Goal: Information Seeking & Learning: Learn about a topic

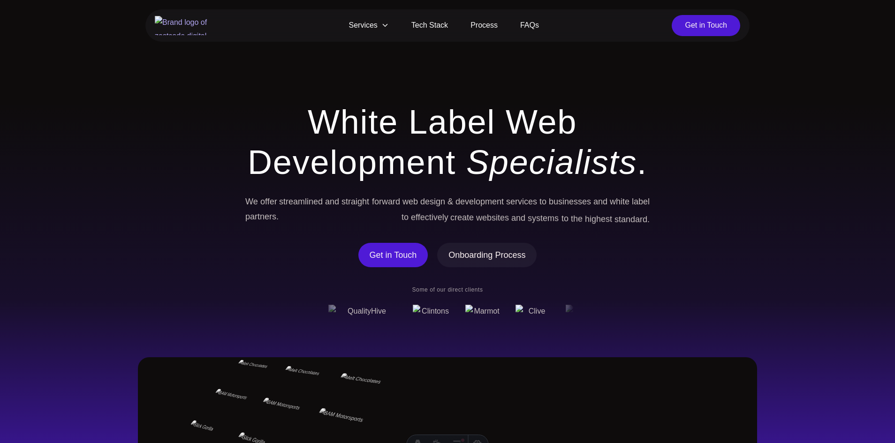
click at [575, 90] on section "White Label Web Development Specialists . We offer streamlined and straight for…" at bounding box center [447, 355] width 895 height 626
click at [379, 26] on span "Services" at bounding box center [369, 25] width 62 height 21
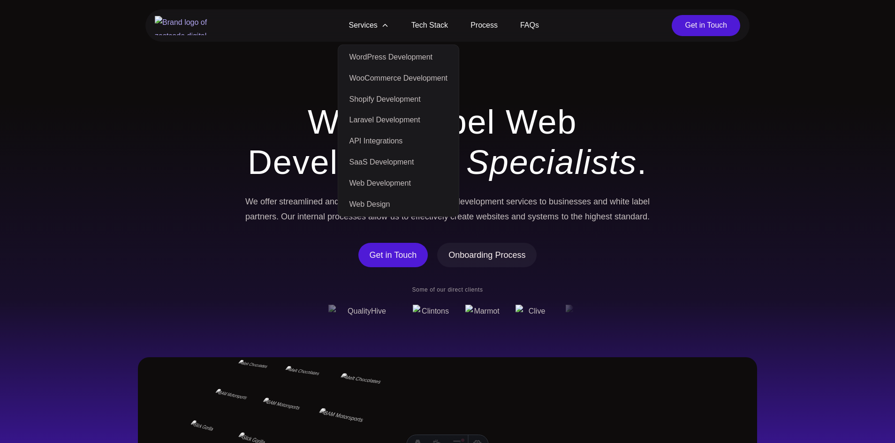
click at [536, 138] on span "Web" at bounding box center [541, 122] width 71 height 40
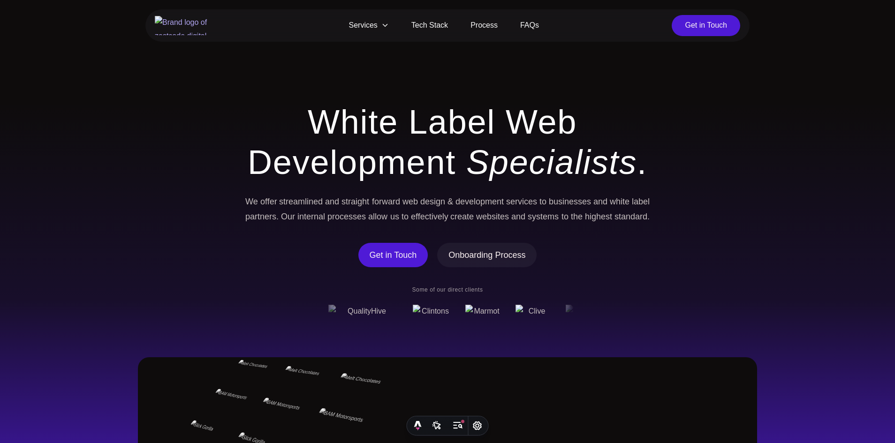
click at [317, 129] on span "White" at bounding box center [353, 122] width 91 height 40
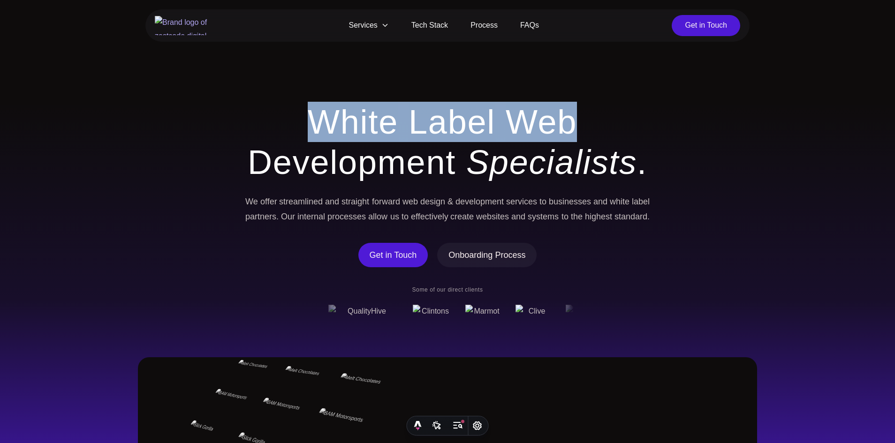
click at [539, 118] on span "Web" at bounding box center [541, 122] width 71 height 40
copy h1 "White Label Web"
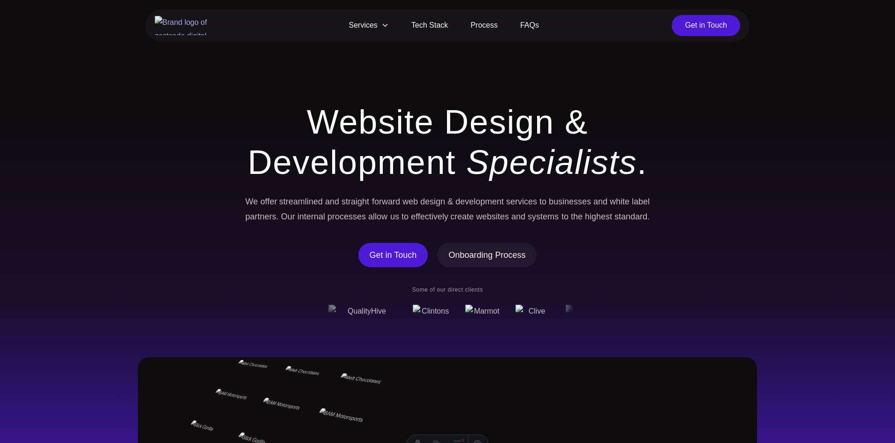
click at [557, 157] on strong "Specialists" at bounding box center [551, 163] width 171 height 38
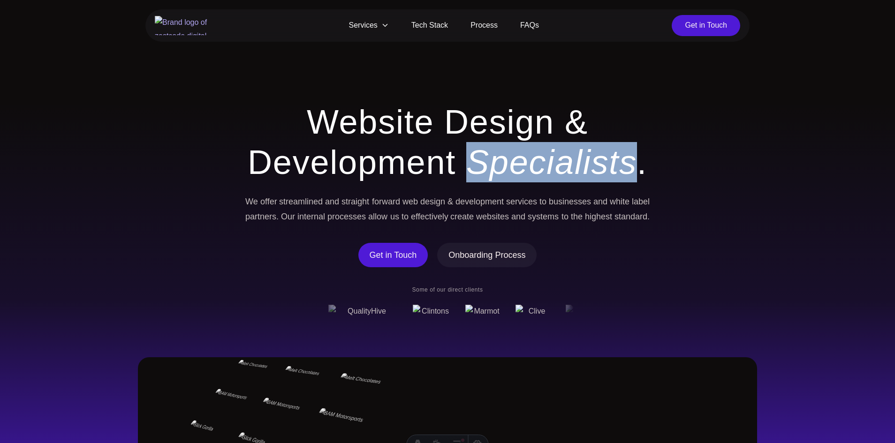
click at [557, 157] on strong "Specialists" at bounding box center [551, 163] width 171 height 38
click at [556, 157] on strong "Specialists" at bounding box center [551, 163] width 171 height 38
click at [376, 24] on span "Services" at bounding box center [369, 25] width 62 height 21
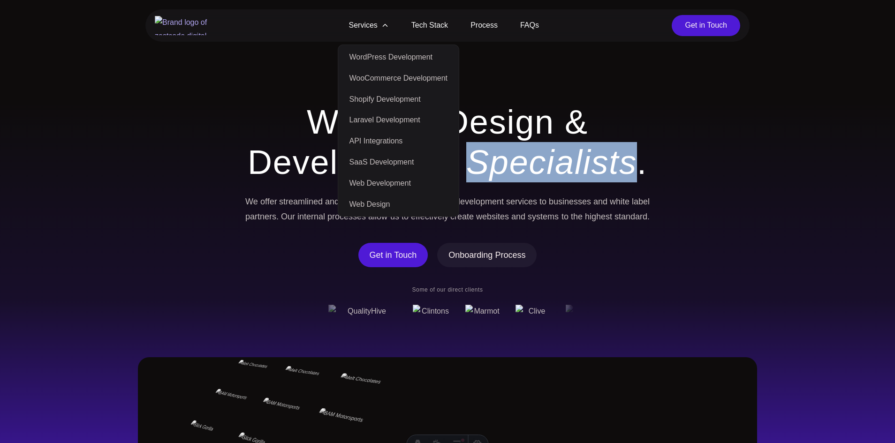
click at [376, 24] on span "Services" at bounding box center [369, 25] width 62 height 21
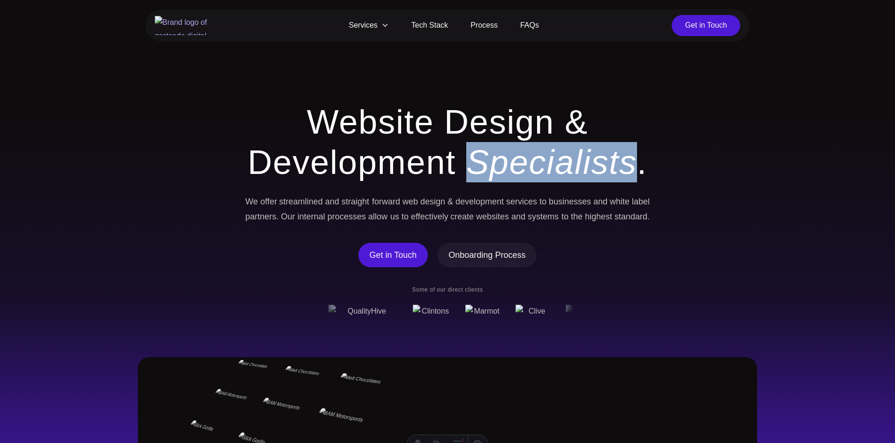
click at [540, 165] on strong "Specialists" at bounding box center [551, 163] width 171 height 38
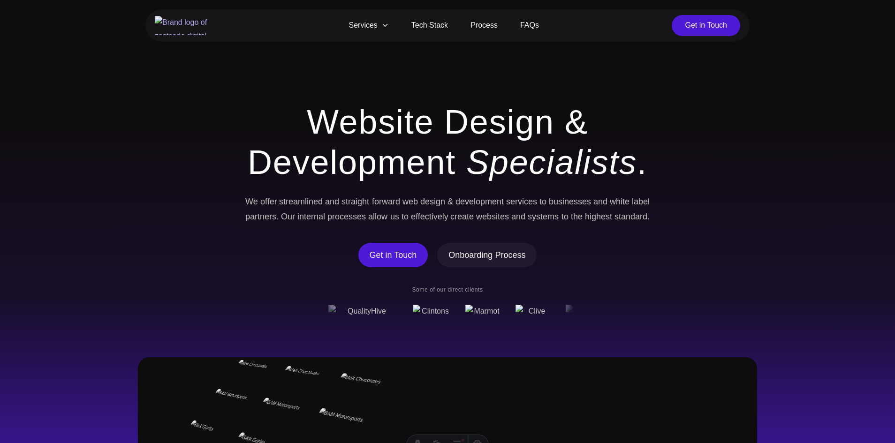
click at [433, 251] on div "Get in Touch Onboarding Process" at bounding box center [447, 255] width 420 height 24
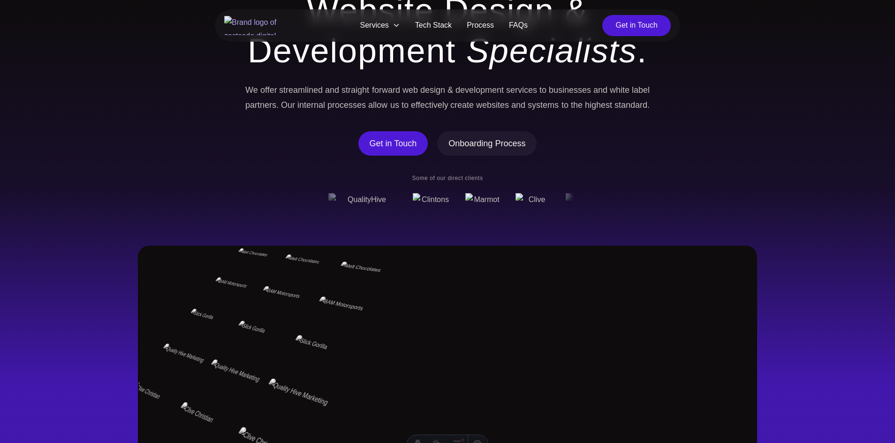
scroll to position [113, 0]
drag, startPoint x: 561, startPoint y: 144, endPoint x: 450, endPoint y: 144, distance: 111.6
click at [450, 144] on div "Get in Touch Onboarding Process" at bounding box center [447, 142] width 420 height 24
copy span "Onboarding Process"
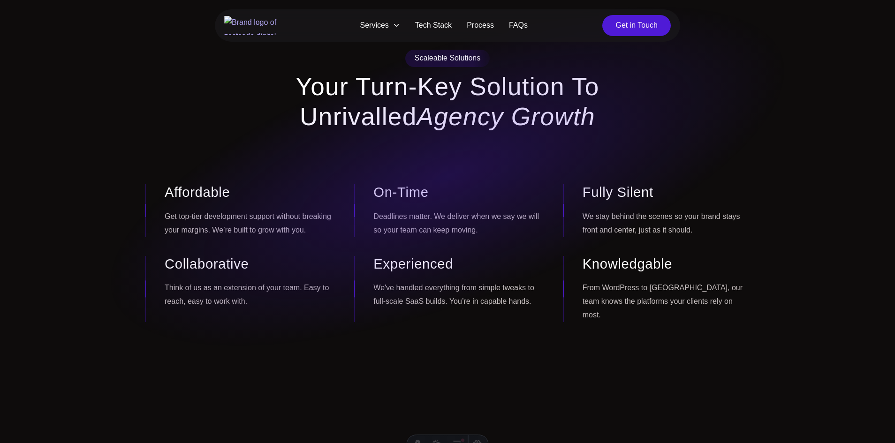
scroll to position [678, 0]
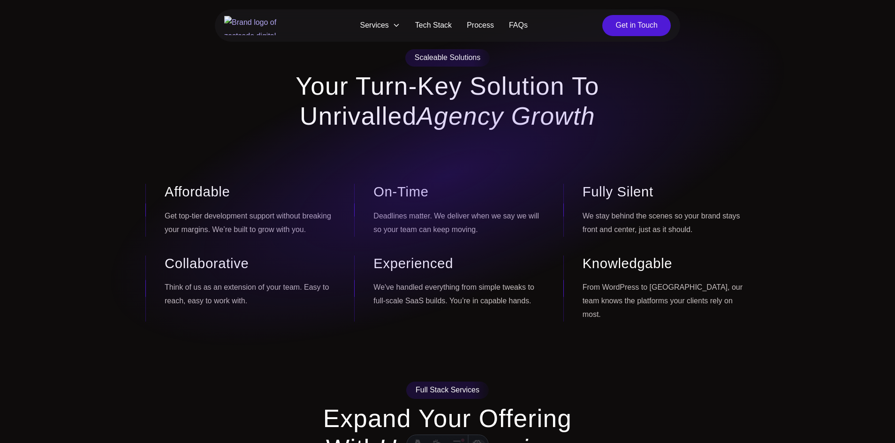
click at [433, 60] on div "Scaleable Solutions" at bounding box center [447, 57] width 85 height 17
click at [462, 60] on div "Scaleable Solutions" at bounding box center [447, 57] width 85 height 17
copy div "Scaleable Solutions"
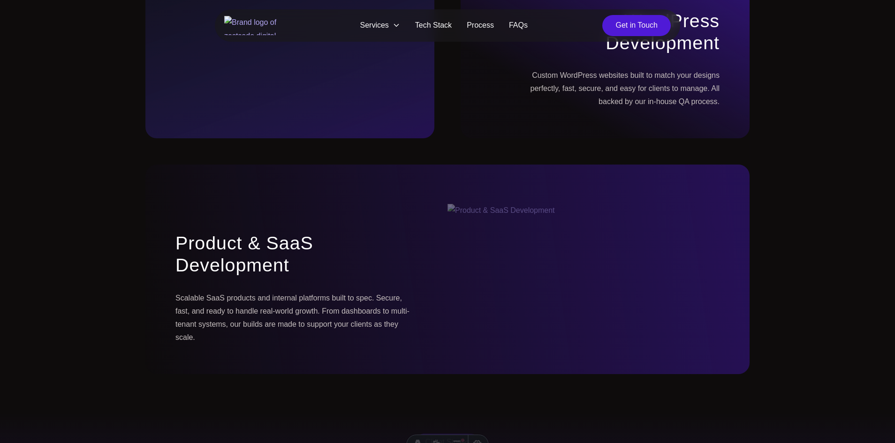
scroll to position [1335, 0]
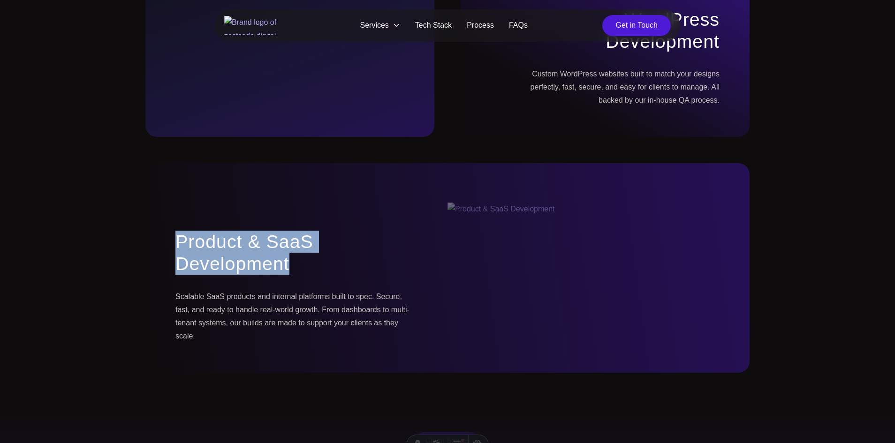
drag, startPoint x: 114, startPoint y: 235, endPoint x: 298, endPoint y: 266, distance: 187.0
click at [298, 266] on section "Full Stack Services Expand Your Offering With Unique Services Web Development B…" at bounding box center [447, 19] width 895 height 708
copy h3 "Product & SaaS Development"
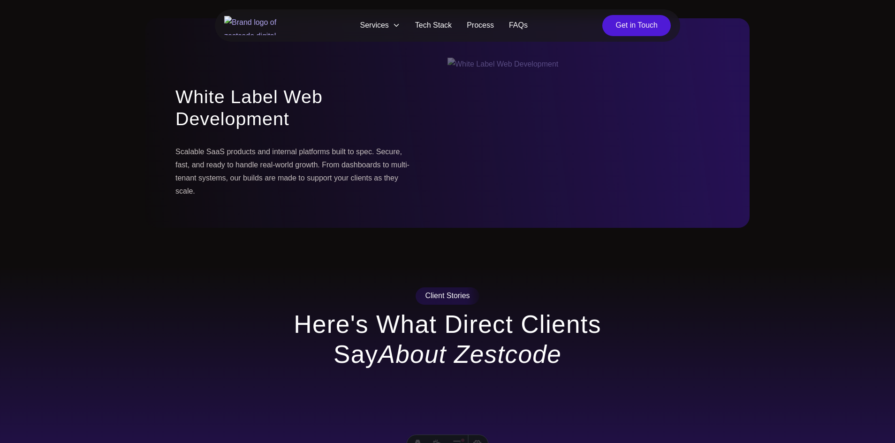
scroll to position [1481, 0]
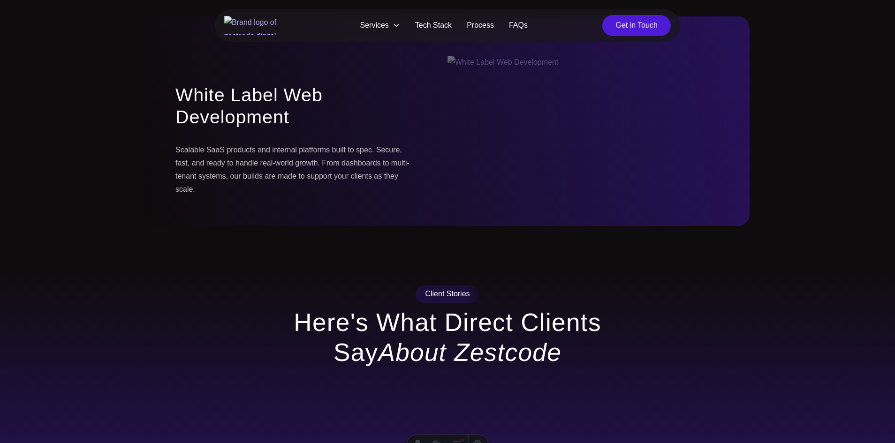
click at [335, 142] on div "White Label Web Development Scalable SaaS products and internal platforms built…" at bounding box center [296, 140] width 302 height 172
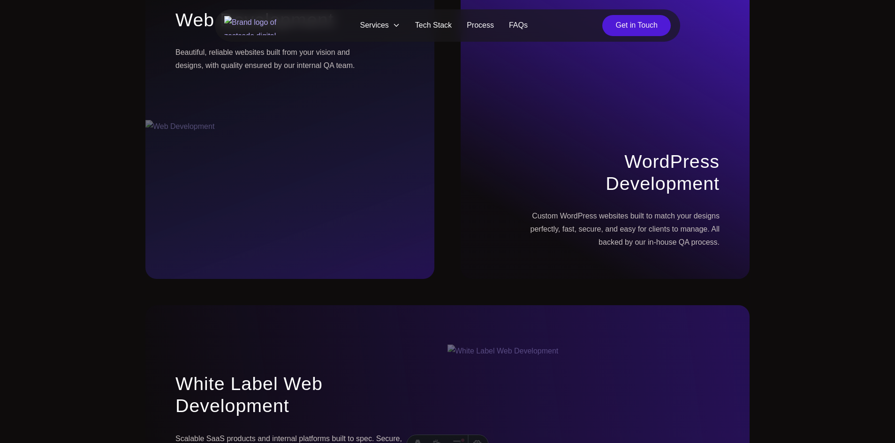
scroll to position [1191, 0]
click at [341, 121] on div "Web Development Beautiful, reliable websites built from your vision and designs…" at bounding box center [270, 50] width 251 height 141
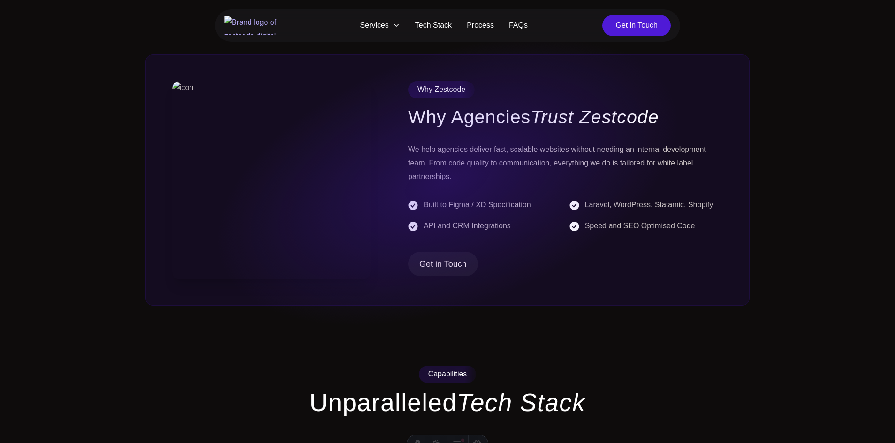
scroll to position [407, 0]
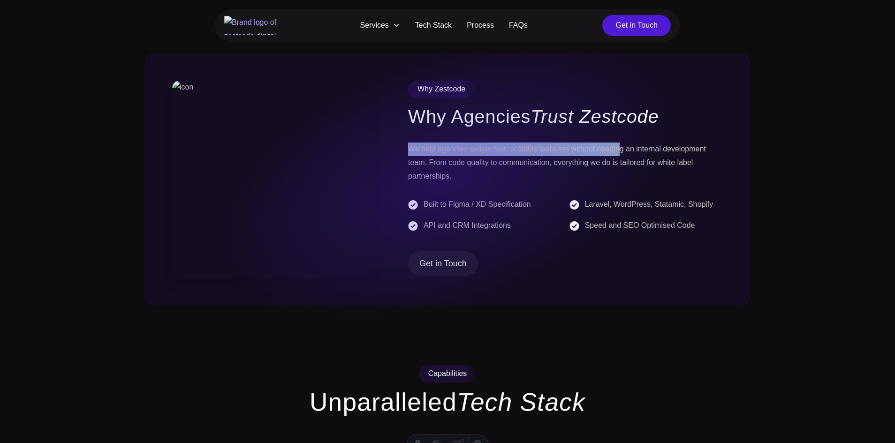
drag, startPoint x: 411, startPoint y: 148, endPoint x: 615, endPoint y: 148, distance: 204.0
click at [615, 148] on p "We help agencies deliver fast, scalable websites without needing an internal de…" at bounding box center [565, 163] width 315 height 40
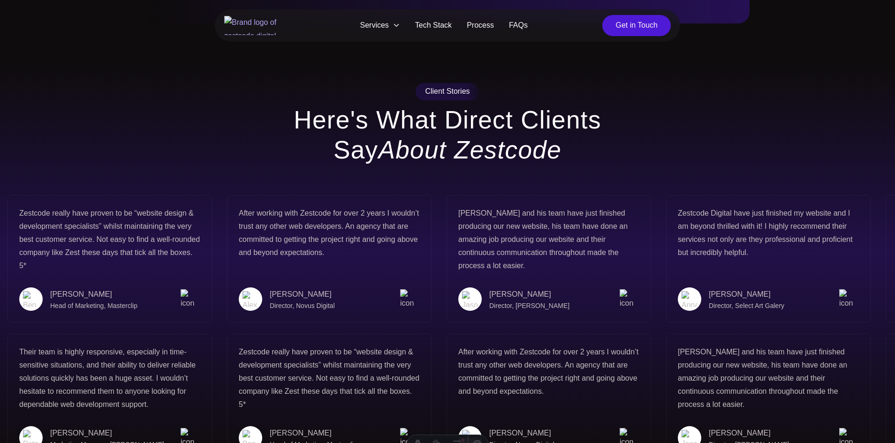
scroll to position [1679, 0]
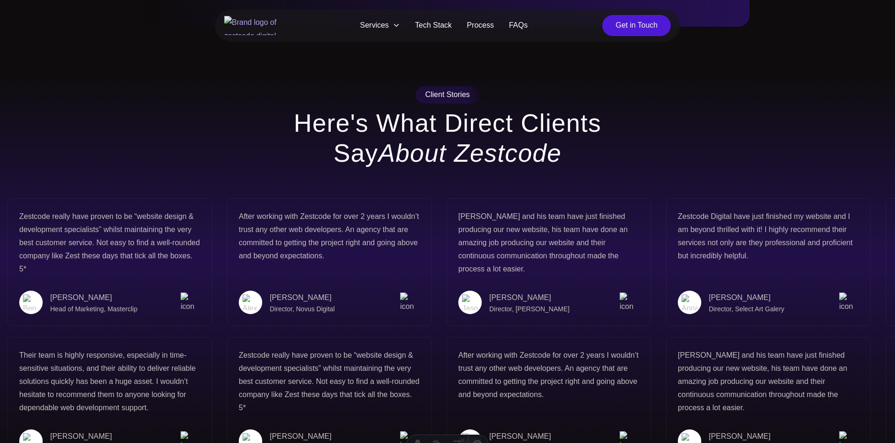
click at [372, 127] on h2 "Here's What Direct Clients Say About Zestcode" at bounding box center [447, 138] width 315 height 60
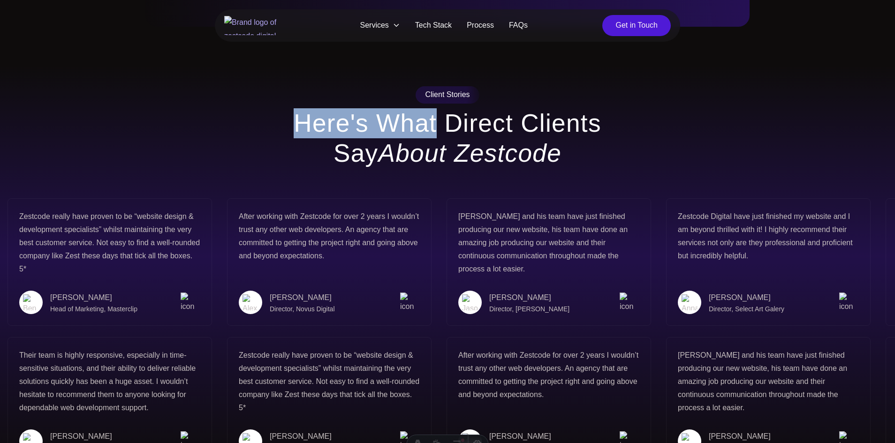
click at [437, 127] on h2 "Here's What Direct Clients Say About Zestcode" at bounding box center [447, 138] width 315 height 60
copy h2 "Here's What"
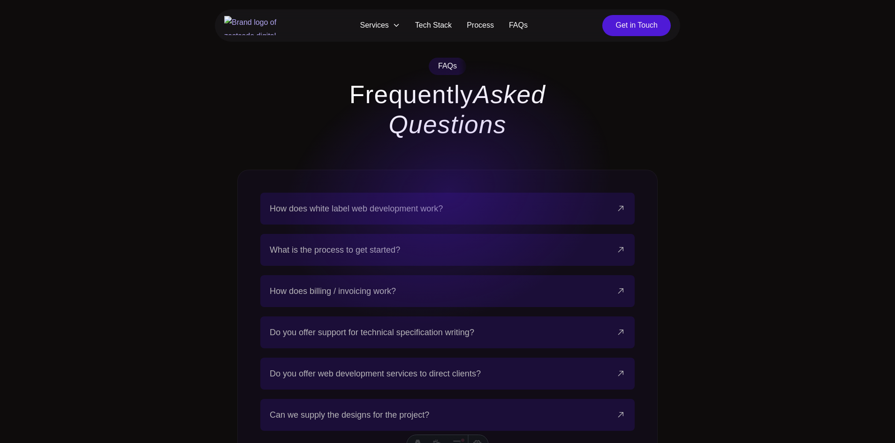
scroll to position [2565, 0]
click at [368, 274] on button "How does billing / invoicing work?" at bounding box center [448, 290] width 356 height 32
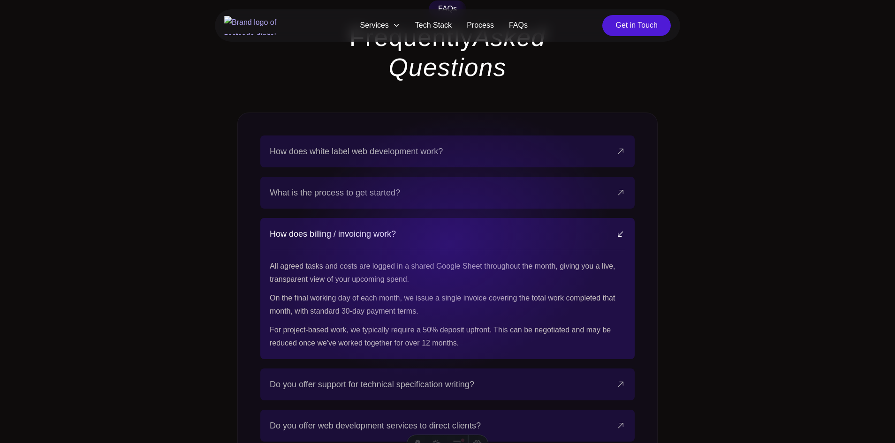
scroll to position [2621, 0]
click at [393, 186] on span "What is the process to get started?" at bounding box center [335, 192] width 130 height 13
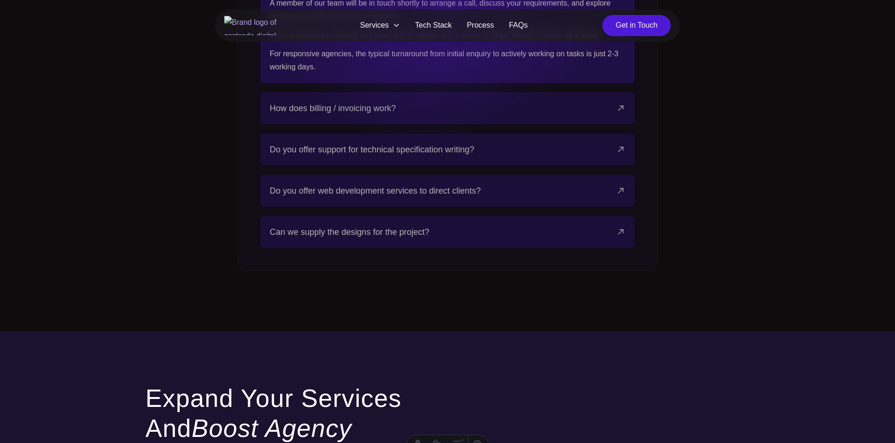
click at [376, 226] on span "Can we supply the designs for the project?" at bounding box center [349, 232] width 159 height 13
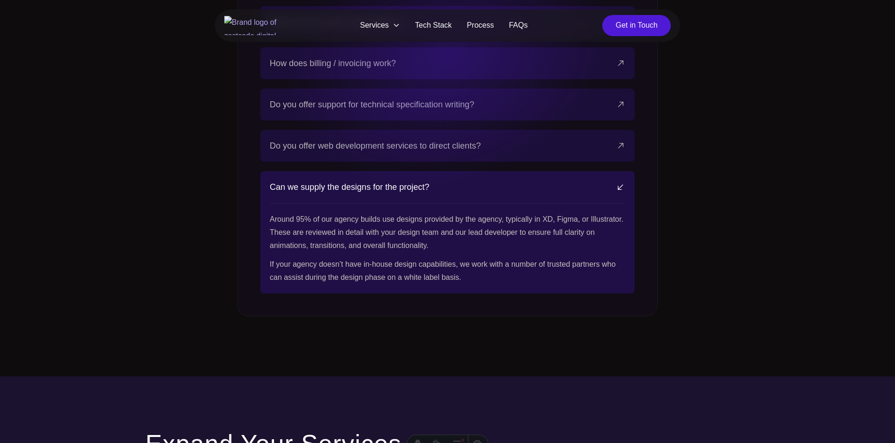
scroll to position [2790, 0]
click at [416, 141] on span "Do you offer web development services to direct clients?" at bounding box center [375, 147] width 211 height 13
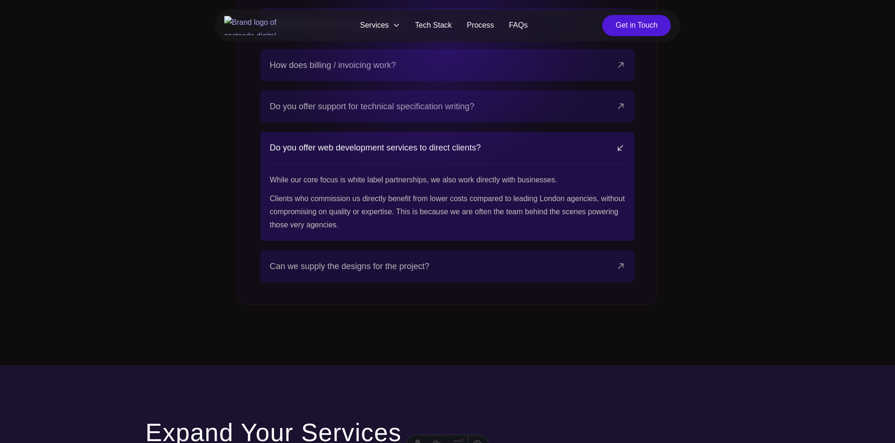
click at [401, 91] on button "Do you offer support for technical specification writing?" at bounding box center [448, 107] width 356 height 32
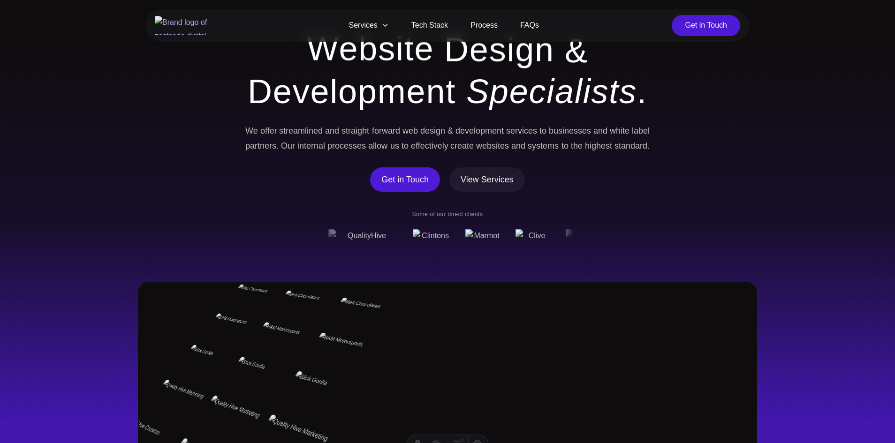
scroll to position [0, 0]
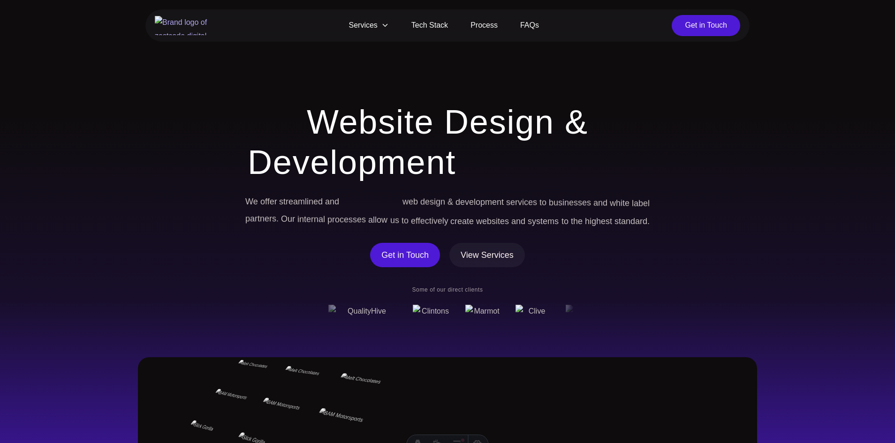
click at [390, 124] on span "Website" at bounding box center [370, 122] width 127 height 40
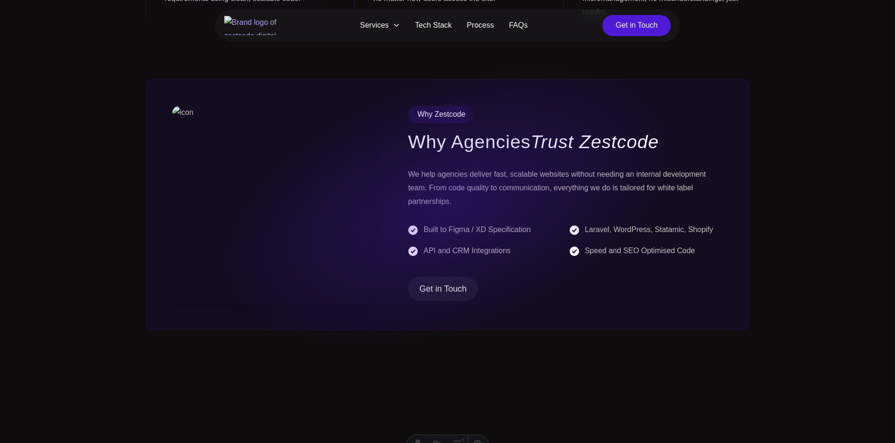
scroll to position [391, 0]
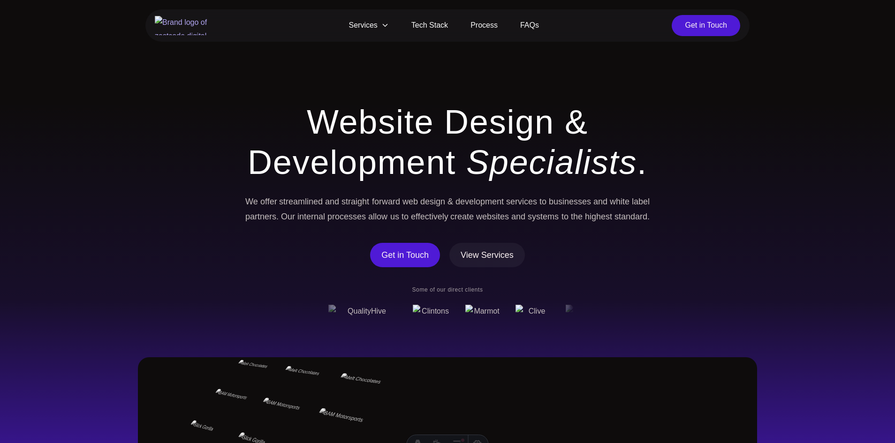
click at [487, 247] on link "View Services" at bounding box center [487, 255] width 76 height 24
click at [484, 254] on span "View Services" at bounding box center [487, 255] width 53 height 13
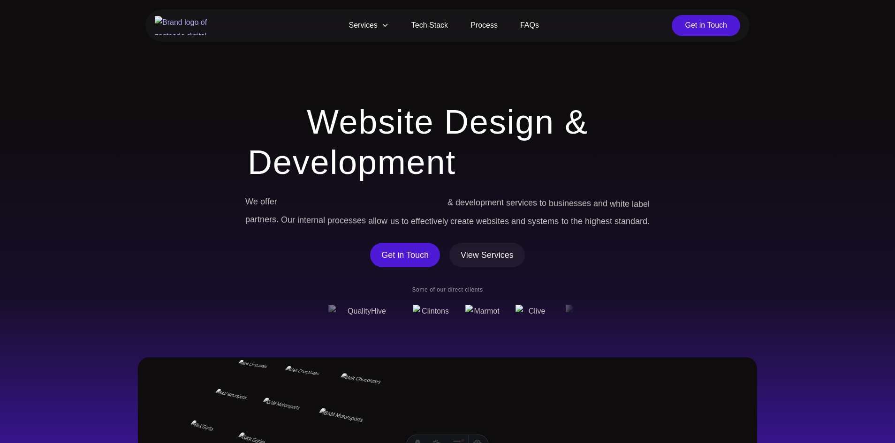
click at [480, 255] on span "View Services" at bounding box center [487, 255] width 53 height 13
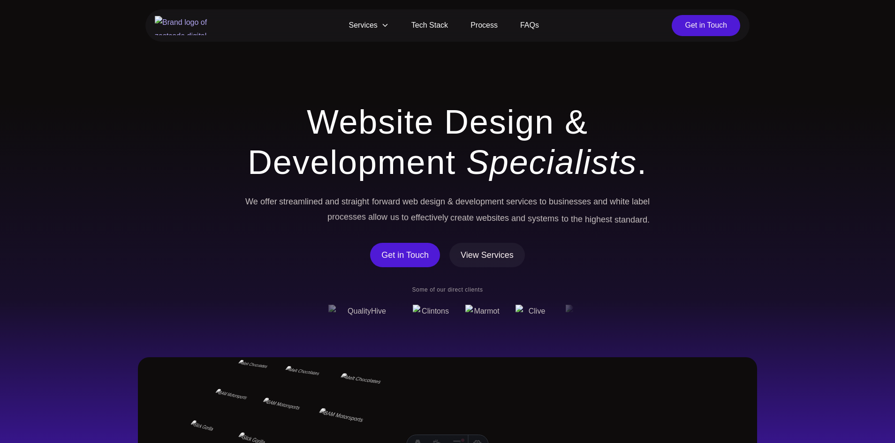
click at [385, 24] on icon at bounding box center [385, 25] width 5 height 3
click at [493, 259] on span "View Services" at bounding box center [487, 255] width 53 height 13
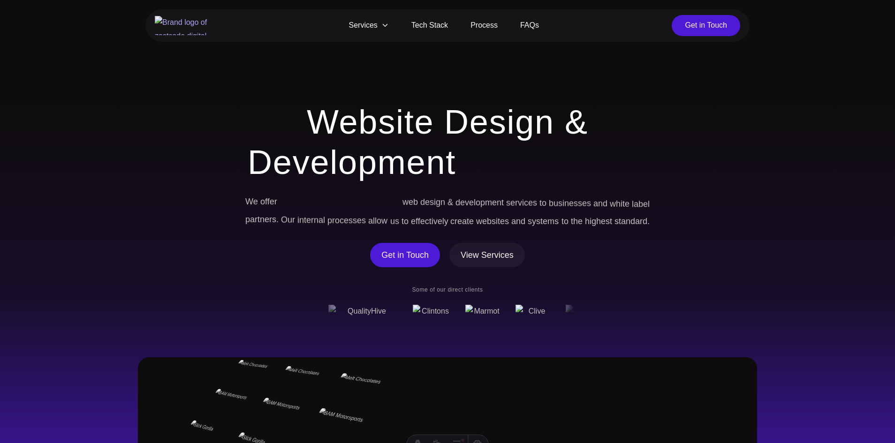
click at [493, 253] on span "View Services" at bounding box center [487, 255] width 53 height 13
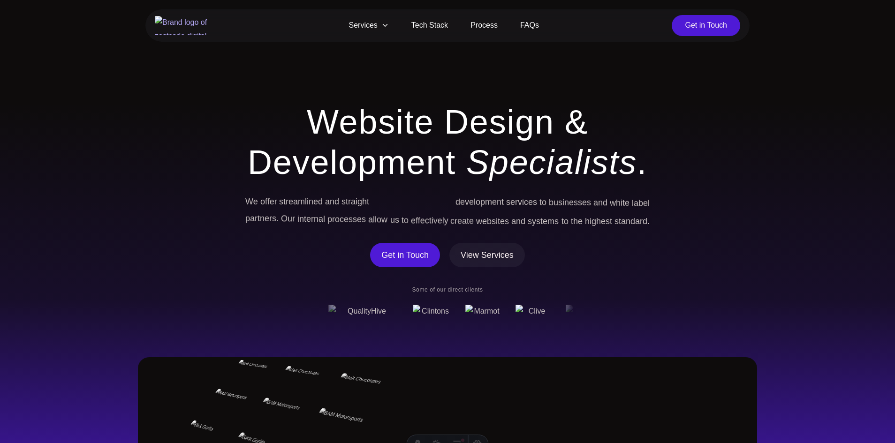
click at [482, 250] on span "View Services" at bounding box center [487, 255] width 53 height 13
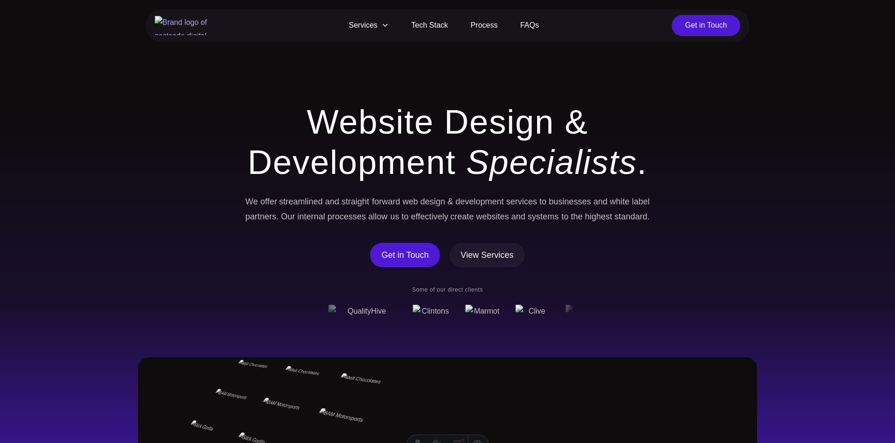
click at [479, 265] on link "View Services" at bounding box center [487, 255] width 76 height 24
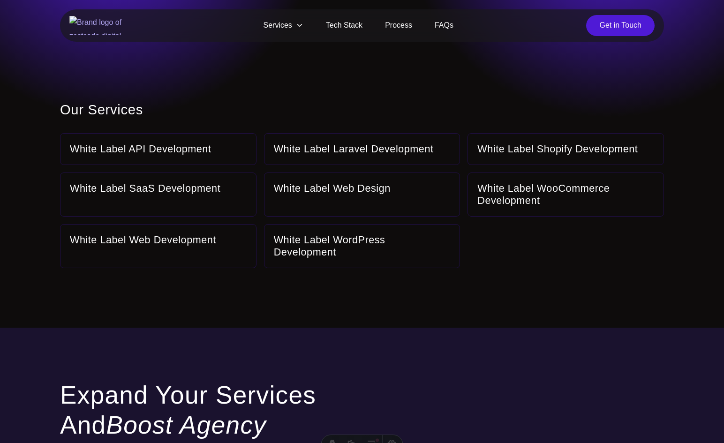
click at [128, 24] on img at bounding box center [99, 25] width 61 height 19
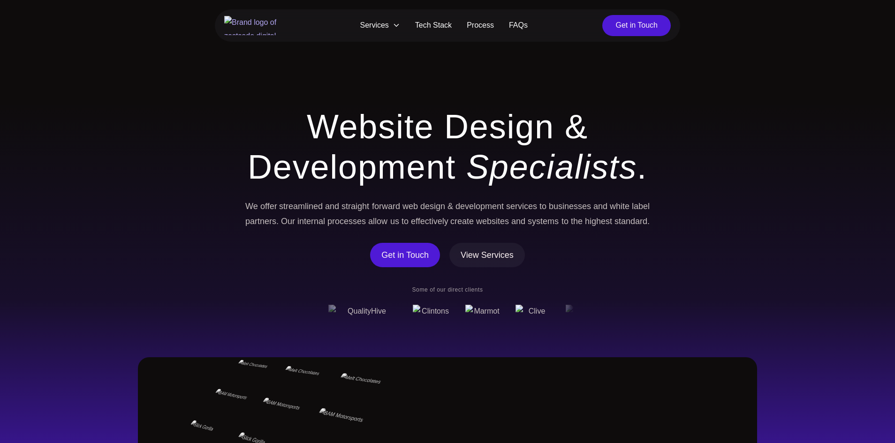
scroll to position [3092, 0]
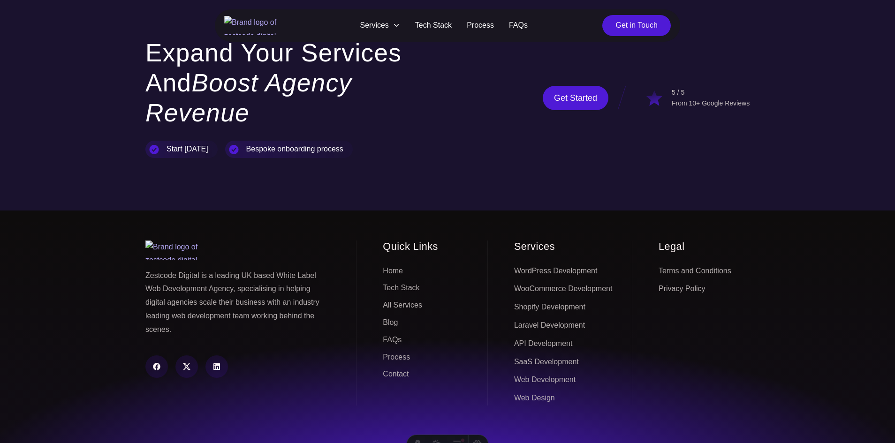
click at [390, 316] on link "Blog" at bounding box center [390, 323] width 15 height 15
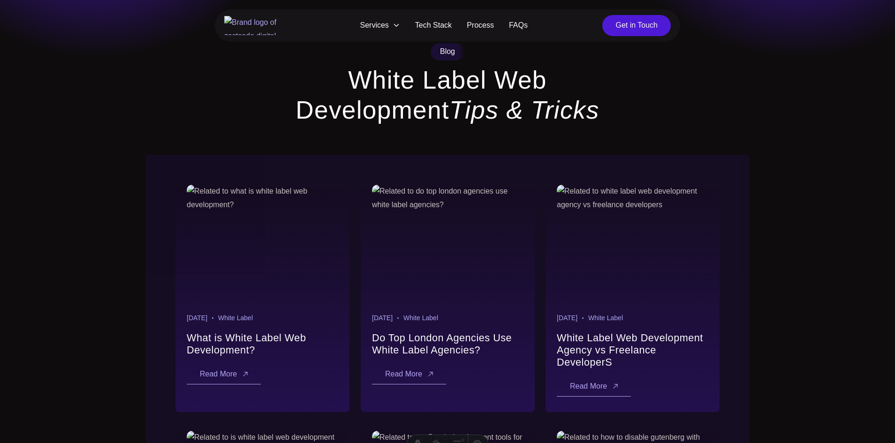
scroll to position [57, 0]
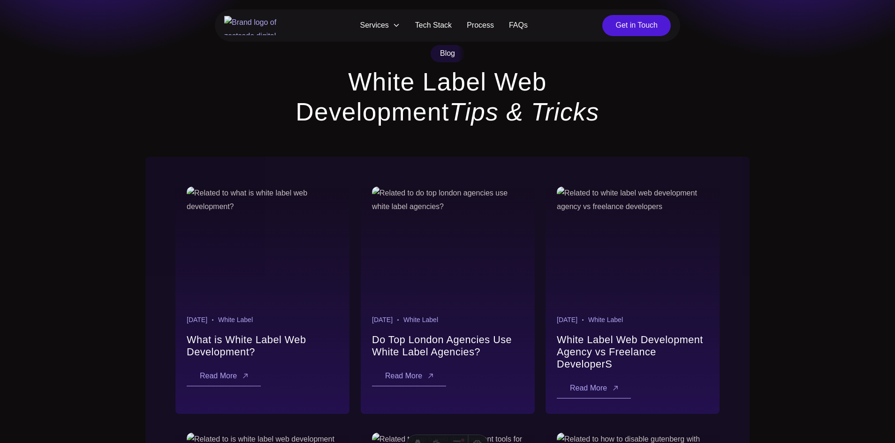
click at [284, 253] on link "Learn more about what is white label web development?" at bounding box center [263, 245] width 152 height 117
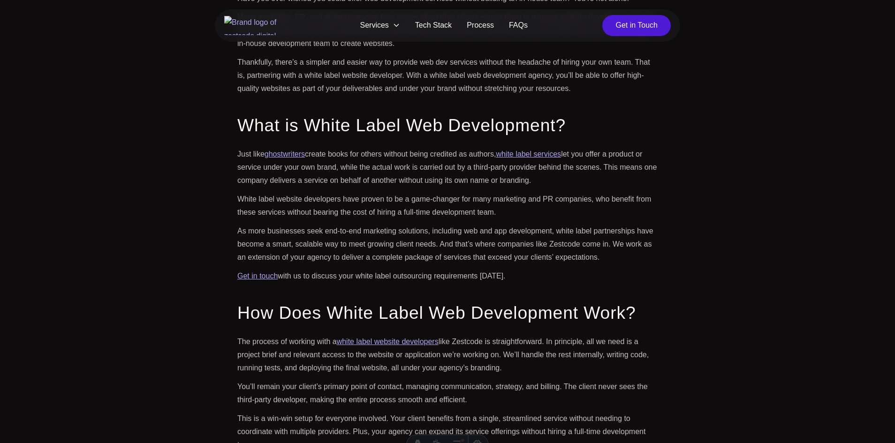
scroll to position [542, 0]
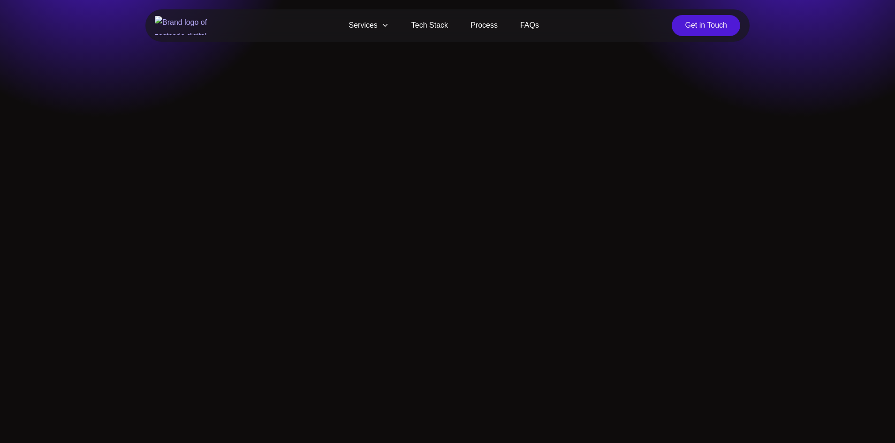
scroll to position [554, 0]
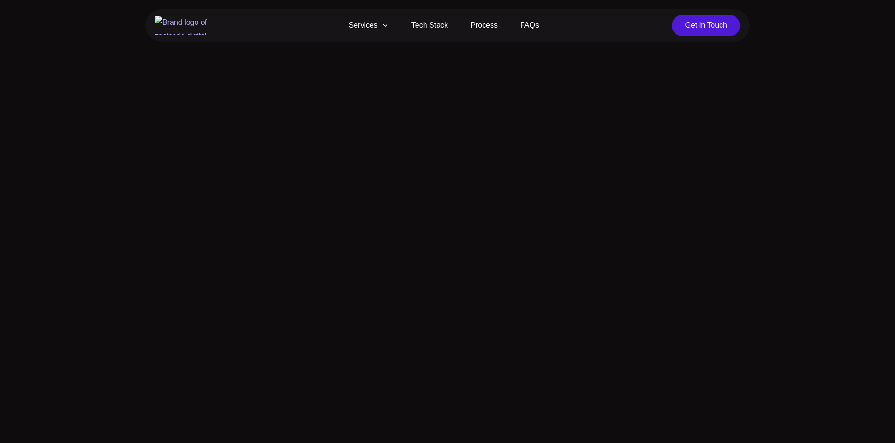
click at [179, 25] on header "Services WordPress Development WooCommerce Development Shopify Development Lara…" at bounding box center [447, 25] width 895 height 32
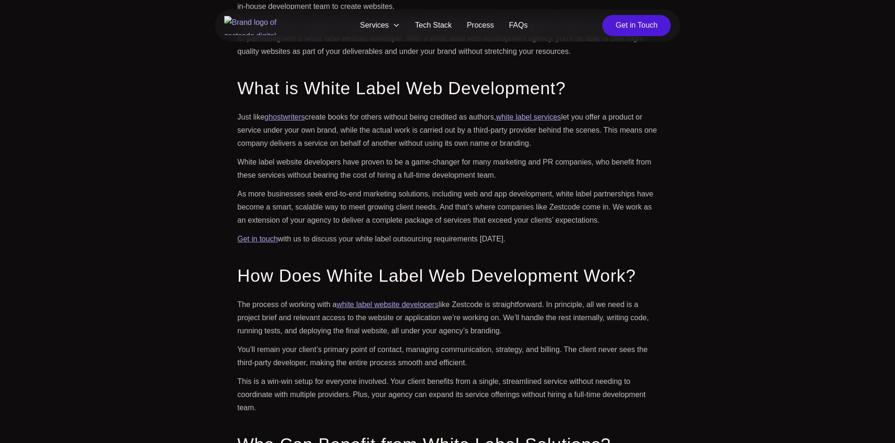
scroll to position [566, 0]
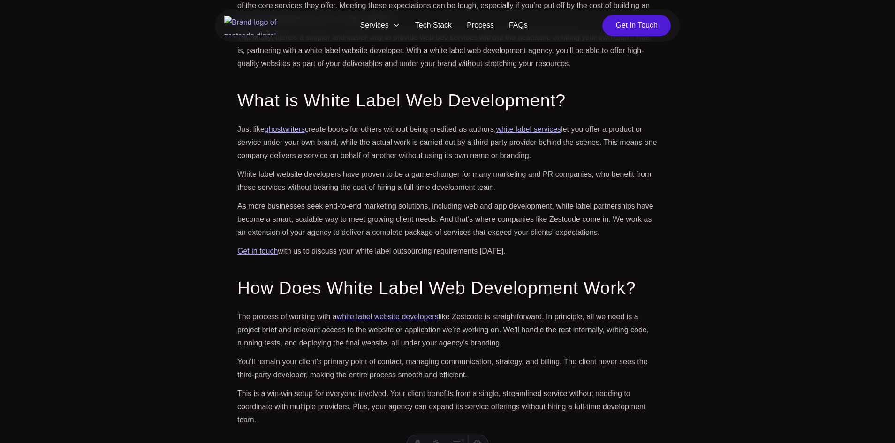
click at [258, 26] on img at bounding box center [254, 25] width 61 height 19
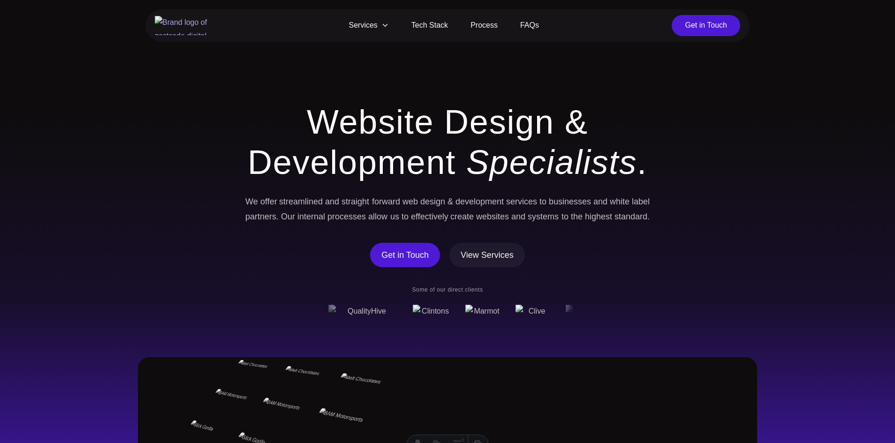
click at [301, 112] on h1 "Website Design & Development Specialists ." at bounding box center [447, 142] width 420 height 81
click at [467, 261] on span "View Services" at bounding box center [487, 255] width 53 height 13
click at [478, 122] on span "Design" at bounding box center [499, 122] width 110 height 40
click at [433, 29] on link "Tech Stack" at bounding box center [429, 25] width 59 height 21
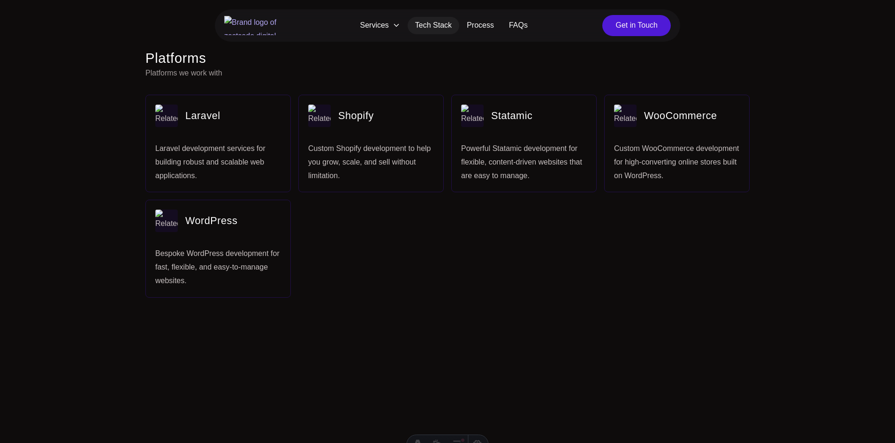
scroll to position [448, 0]
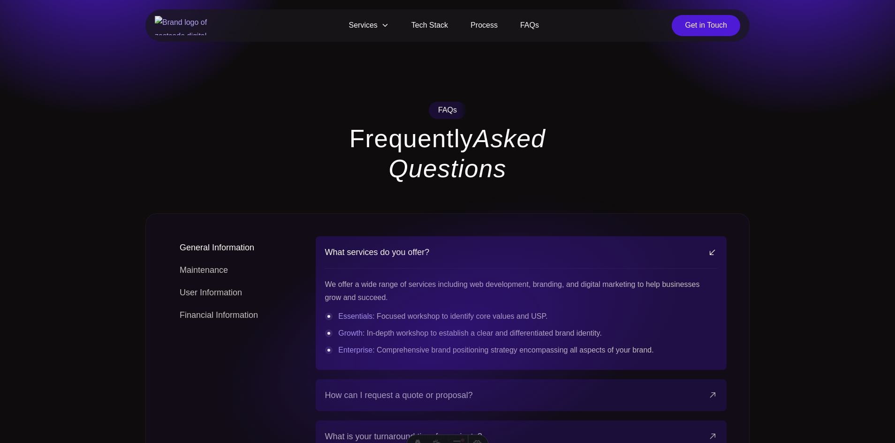
click at [374, 148] on h2 "Frequently Asked Questions" at bounding box center [447, 154] width 315 height 60
click at [171, 16] on nav "Services WordPress Development WooCommerce Development Shopify Development Lara…" at bounding box center [447, 25] width 604 height 32
click at [171, 24] on img at bounding box center [185, 25] width 61 height 19
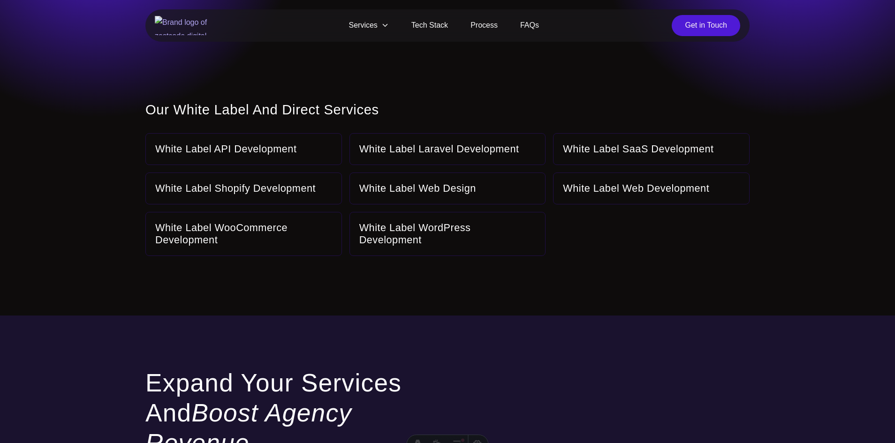
click at [525, 109] on h2 "Our White Label and Direct Services" at bounding box center [447, 110] width 604 height 16
